Goal: Task Accomplishment & Management: Manage account settings

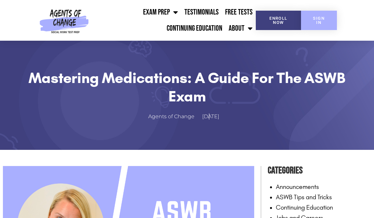
click at [324, 19] on span "SIGN IN" at bounding box center [318, 20] width 15 height 8
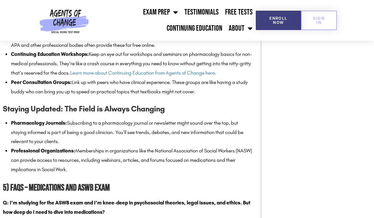
scroll to position [1768, 0]
